Goal: Find contact information: Find contact information

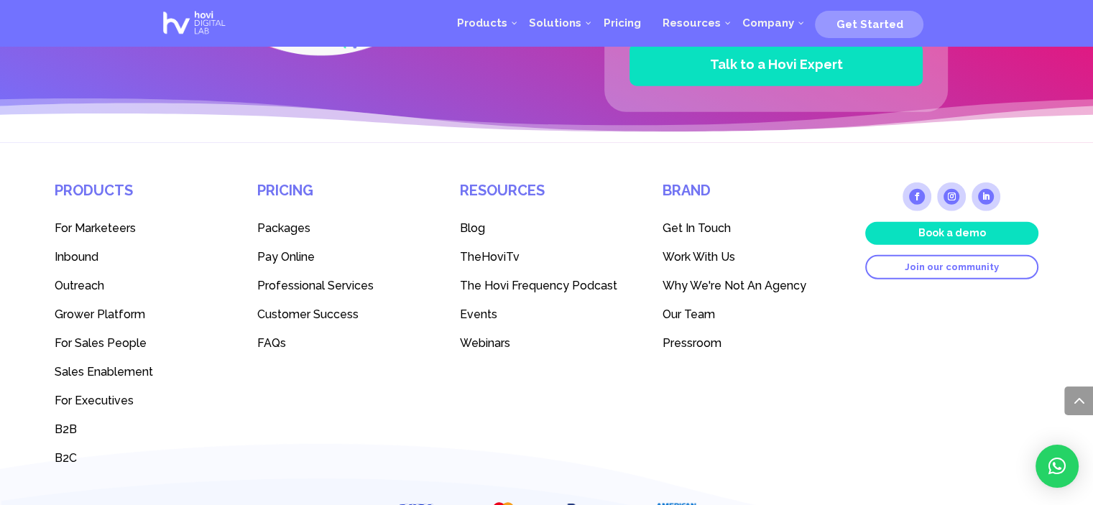
scroll to position [4023, 0]
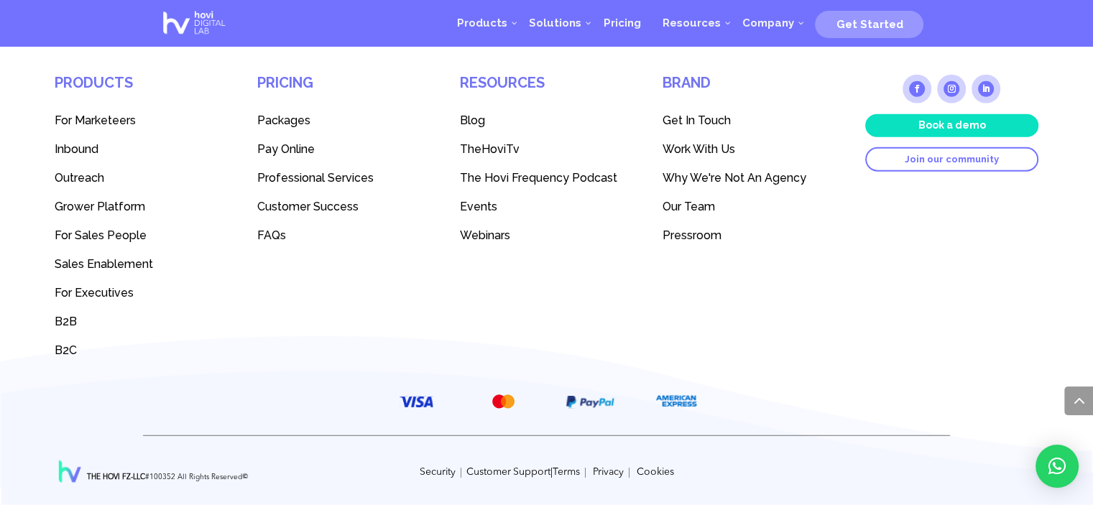
click at [690, 119] on span "Get In Touch" at bounding box center [697, 121] width 68 height 14
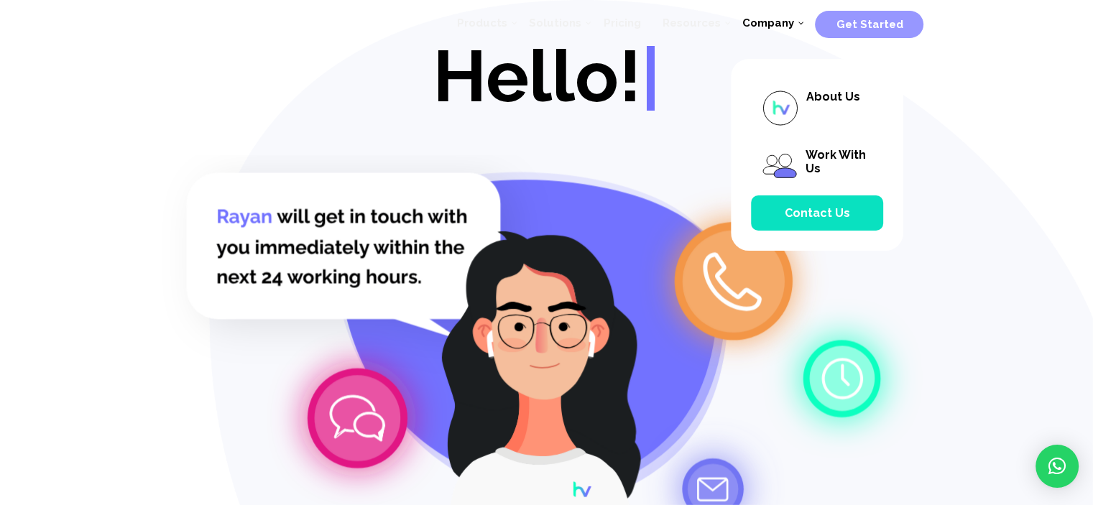
click at [756, 25] on span "Company" at bounding box center [768, 23] width 52 height 13
click at [822, 217] on span "Contact Us" at bounding box center [817, 213] width 65 height 14
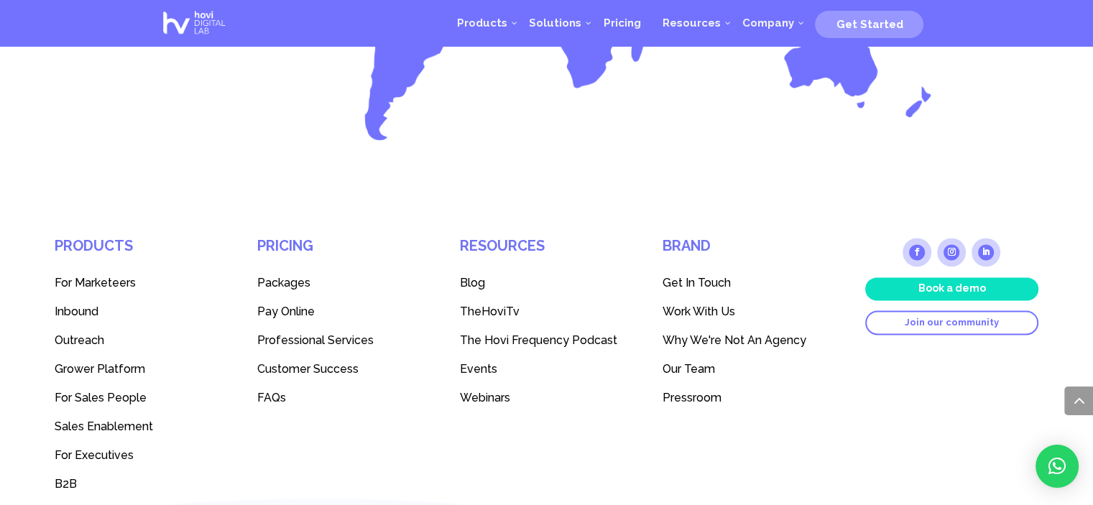
scroll to position [1884, 0]
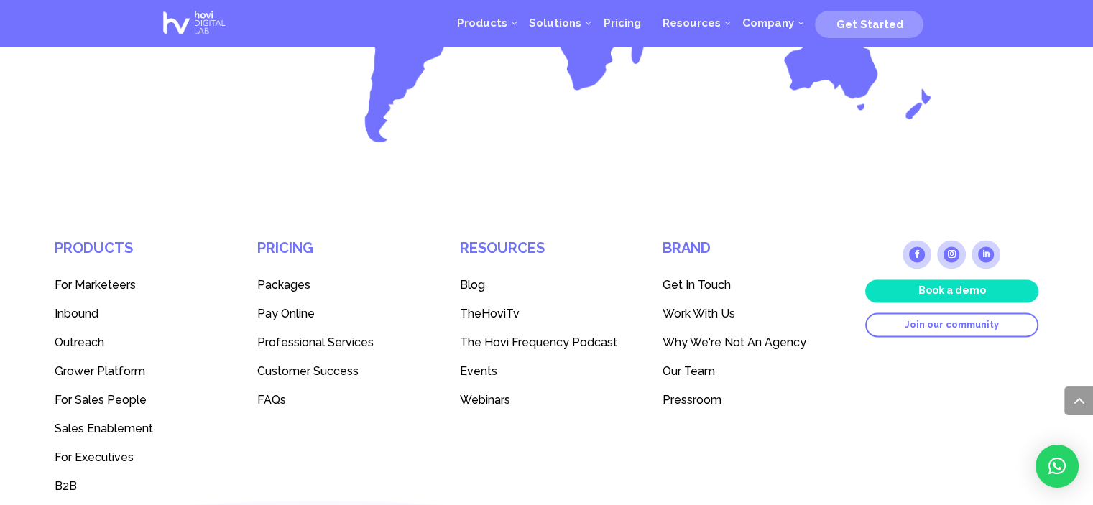
click at [982, 240] on link "Follow" at bounding box center [986, 254] width 29 height 29
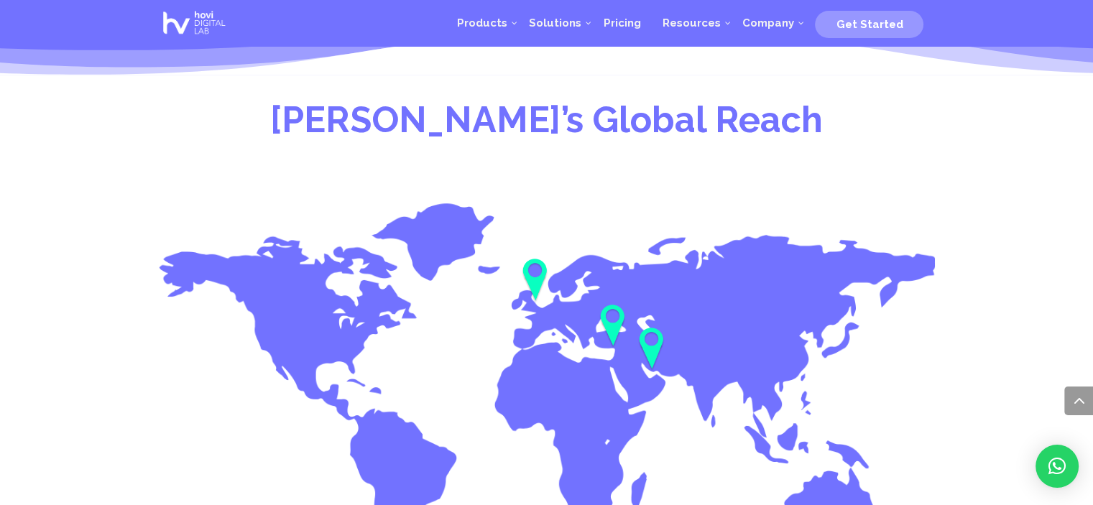
scroll to position [1442, 0]
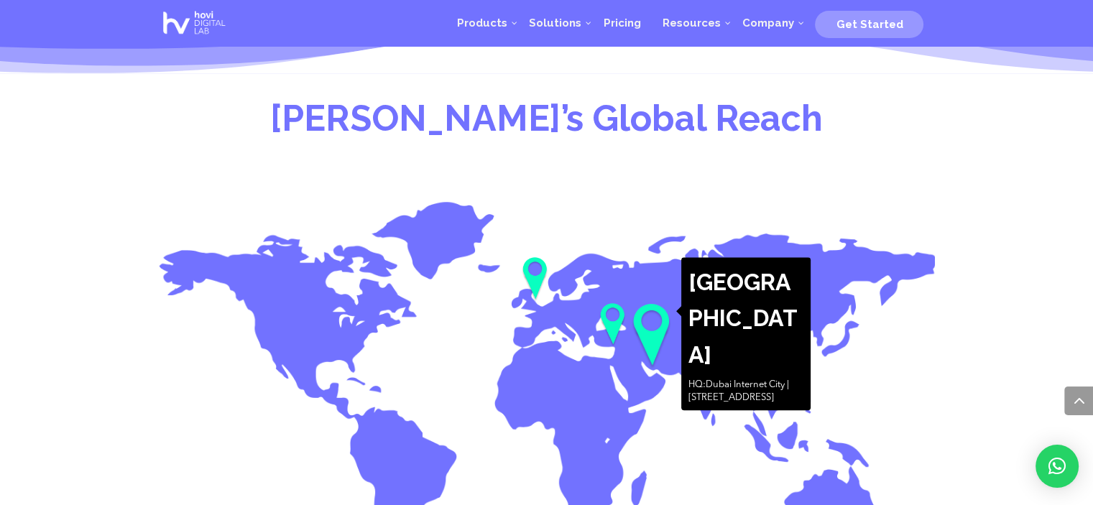
click at [651, 313] on img at bounding box center [651, 338] width 41 height 68
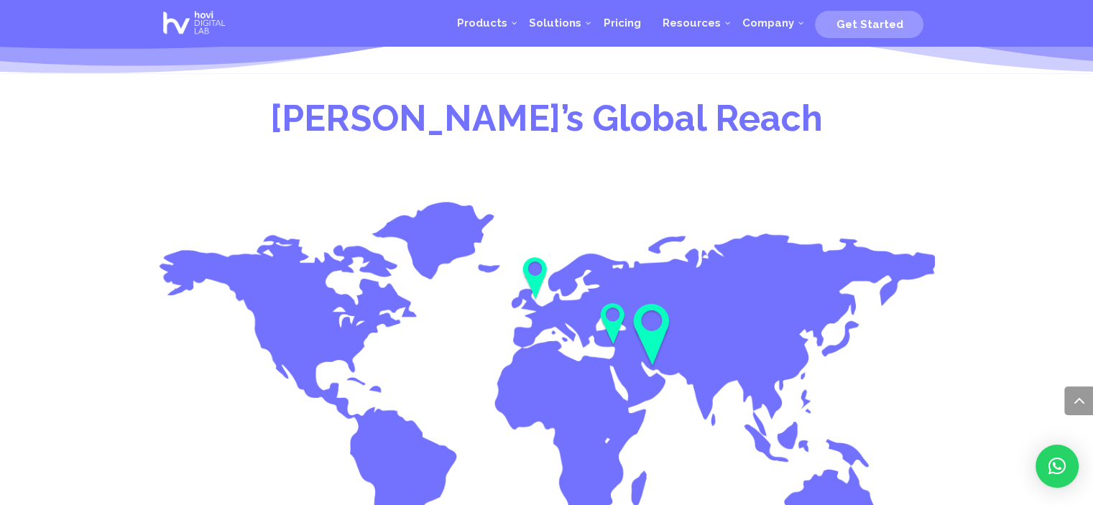
click at [651, 313] on img at bounding box center [651, 338] width 41 height 68
click at [650, 306] on img at bounding box center [651, 338] width 41 height 68
click at [653, 318] on img at bounding box center [651, 338] width 41 height 68
click at [653, 304] on img at bounding box center [651, 338] width 41 height 68
click at [659, 311] on img at bounding box center [651, 338] width 41 height 68
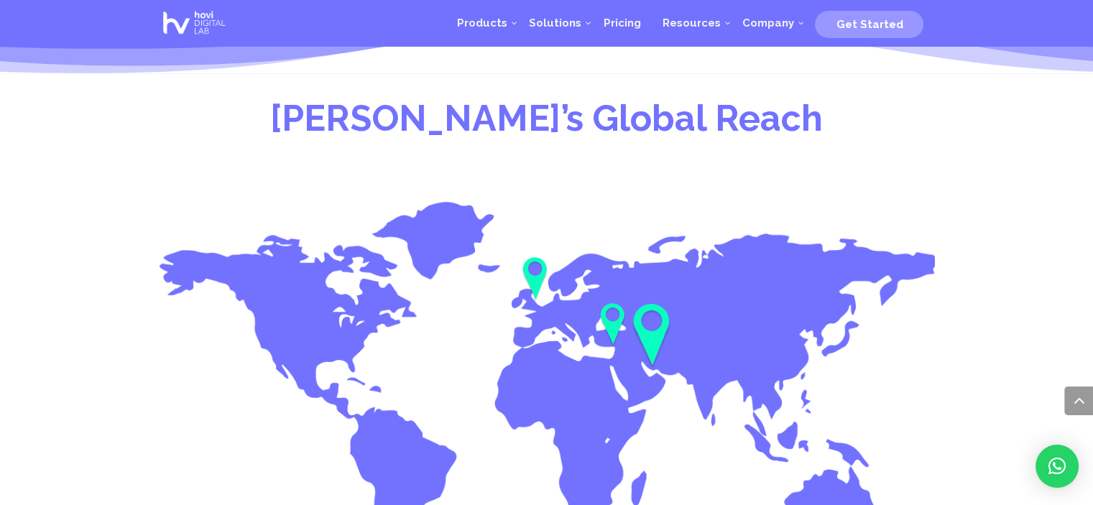
click at [648, 304] on img at bounding box center [651, 338] width 41 height 68
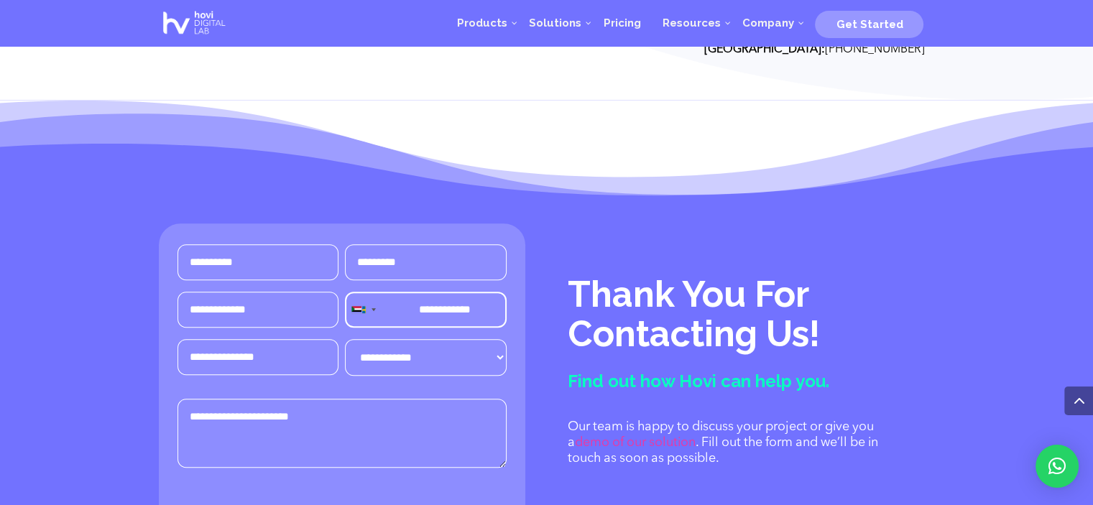
scroll to position [816, 0]
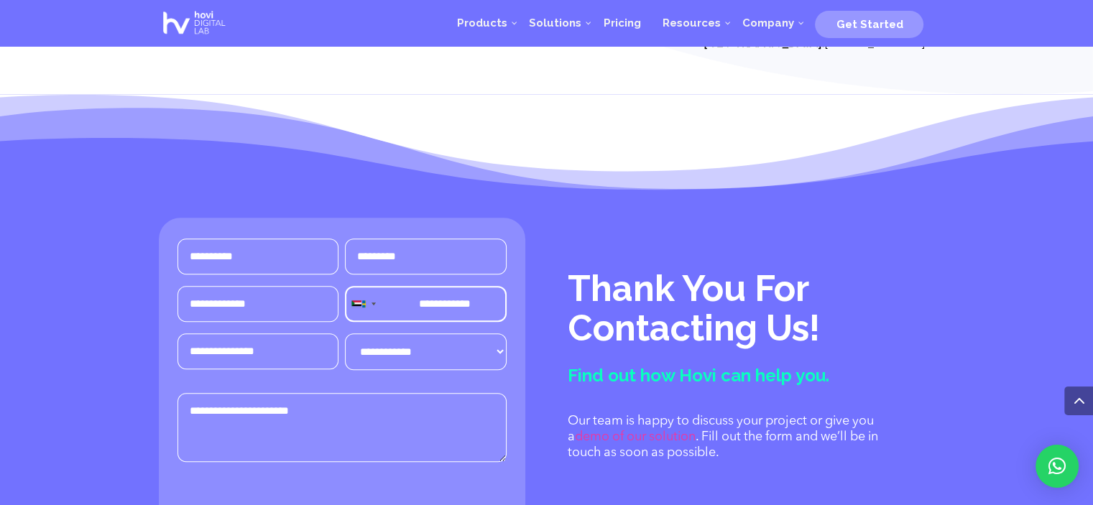
click at [659, 431] on link "demo of our solution" at bounding box center [635, 437] width 121 height 13
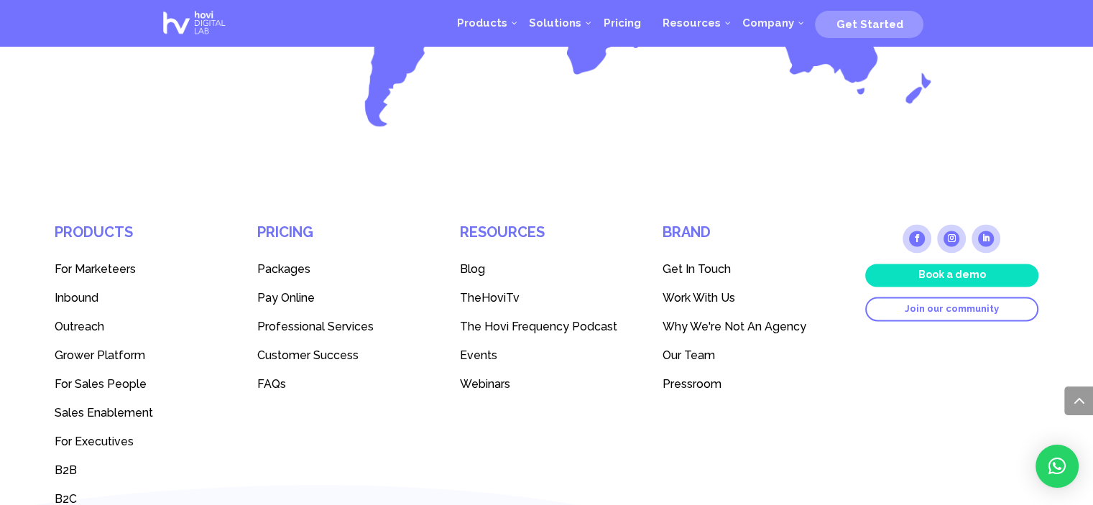
scroll to position [1898, 0]
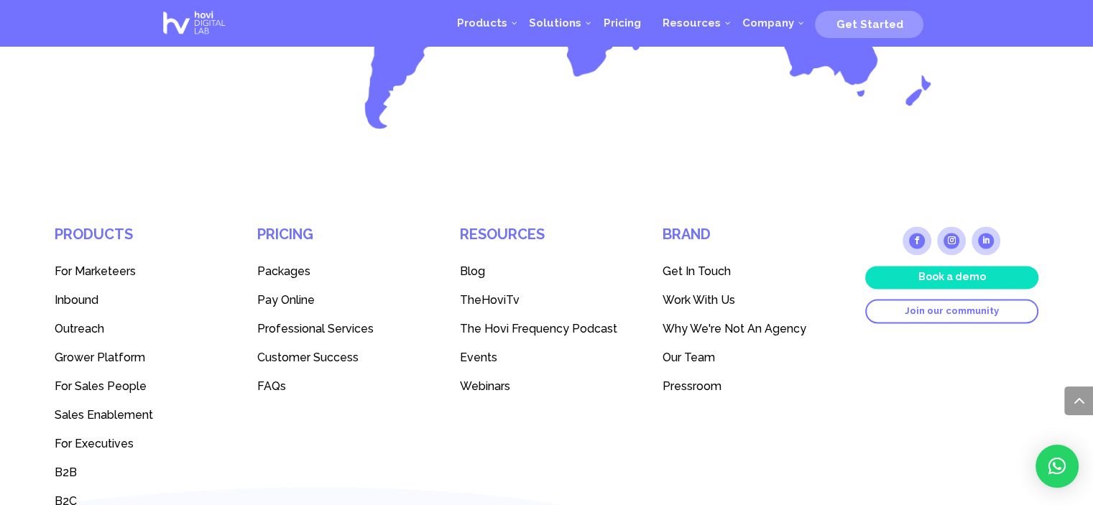
click at [987, 226] on link "Follow" at bounding box center [986, 240] width 29 height 29
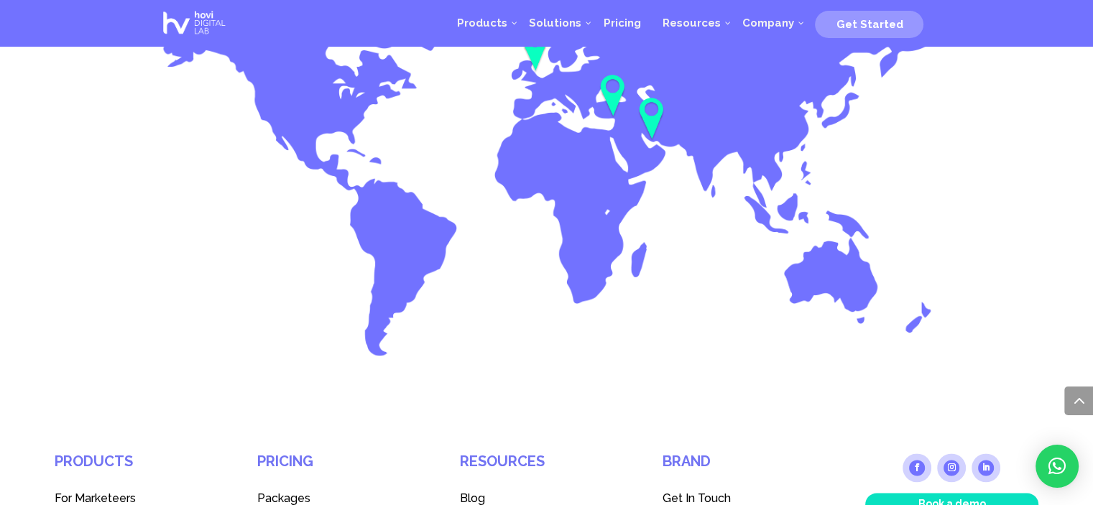
scroll to position [1669, 0]
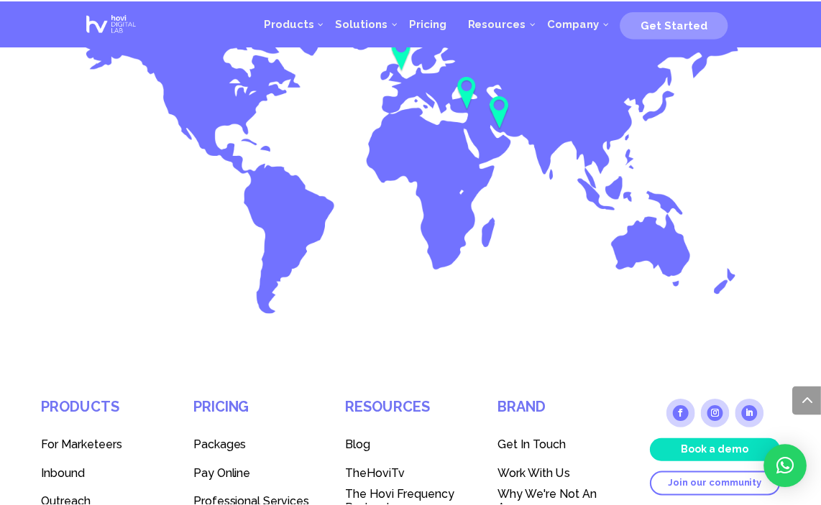
scroll to position [1654, 0]
